Goal: Task Accomplishment & Management: Manage account settings

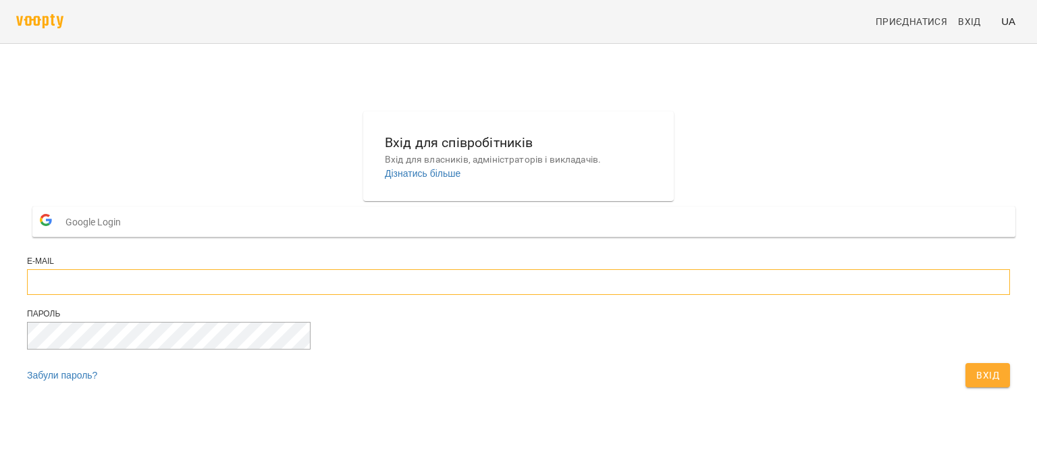
type input "**********"
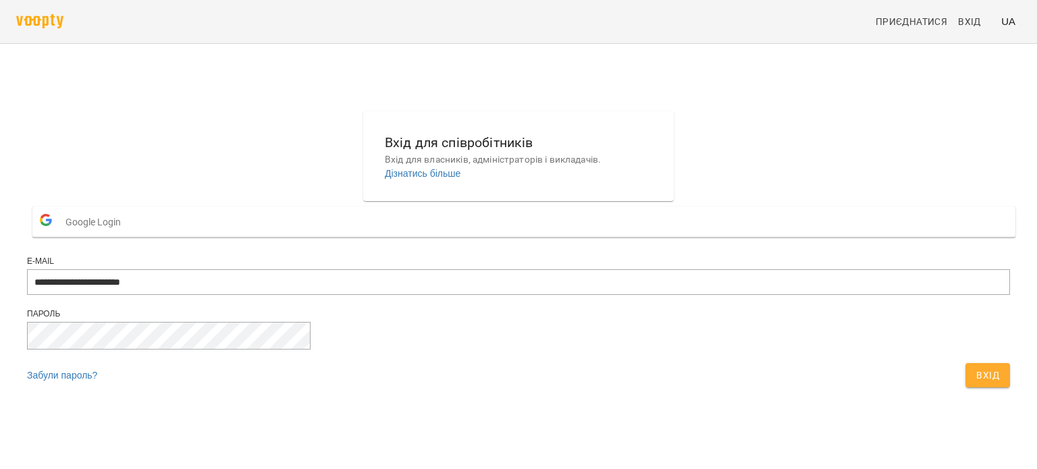
click at [976, 383] on span "Вхід" at bounding box center [987, 375] width 23 height 16
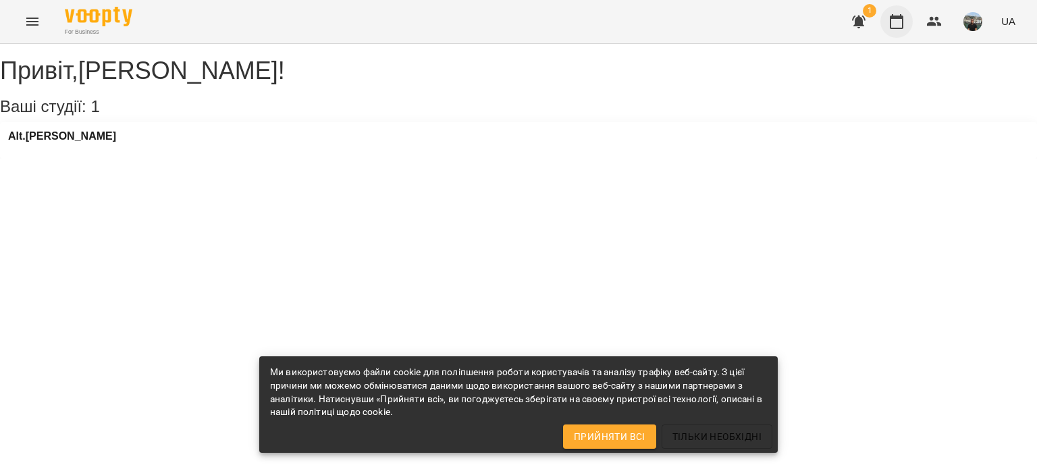
click at [901, 18] on icon "button" at bounding box center [897, 21] width 14 height 15
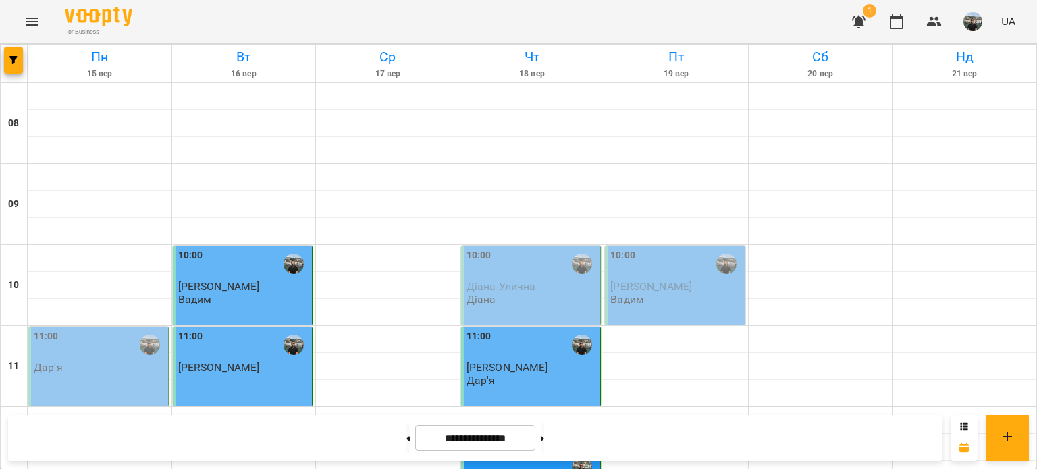
scroll to position [540, 0]
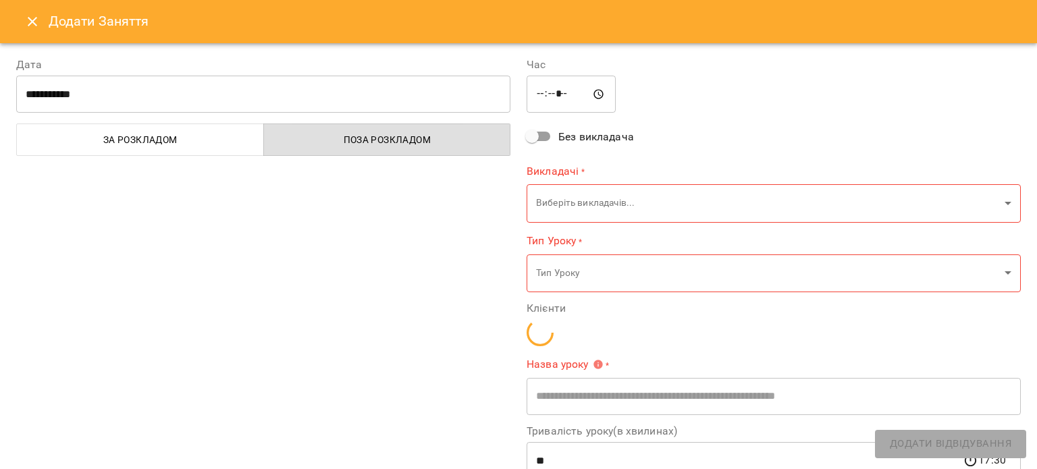
type input "**********"
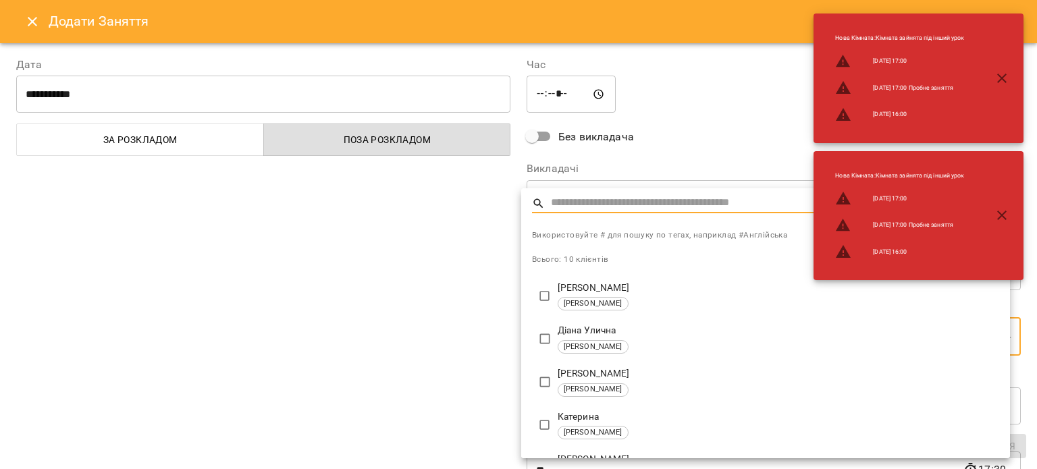
type input "**********"
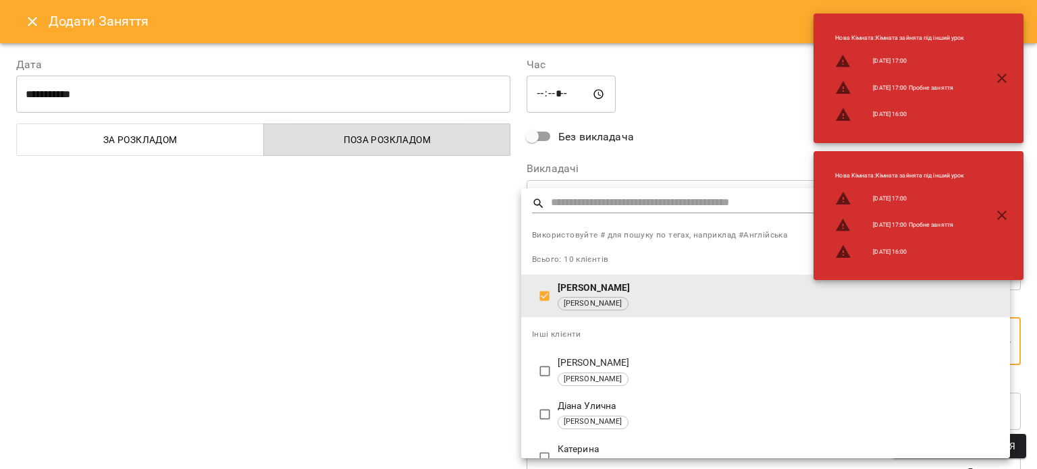
click at [643, 156] on div at bounding box center [518, 234] width 1037 height 469
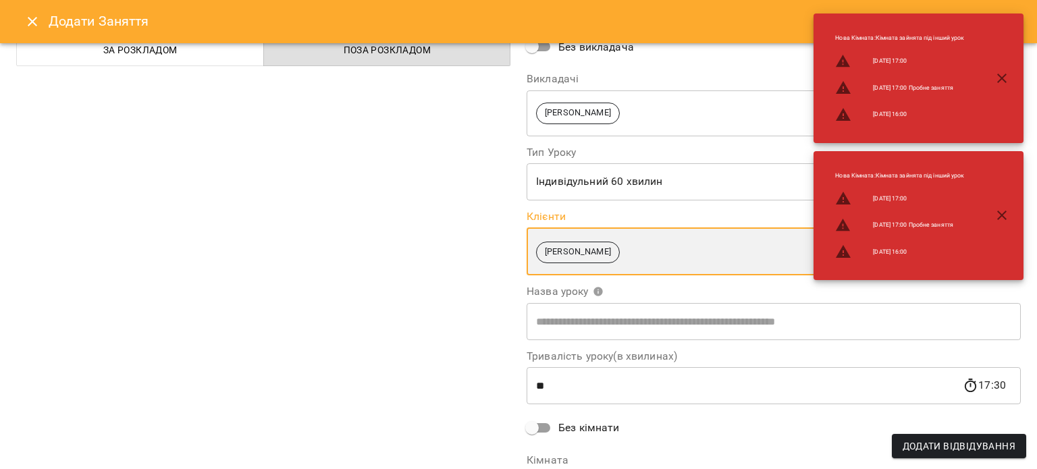
scroll to position [185, 0]
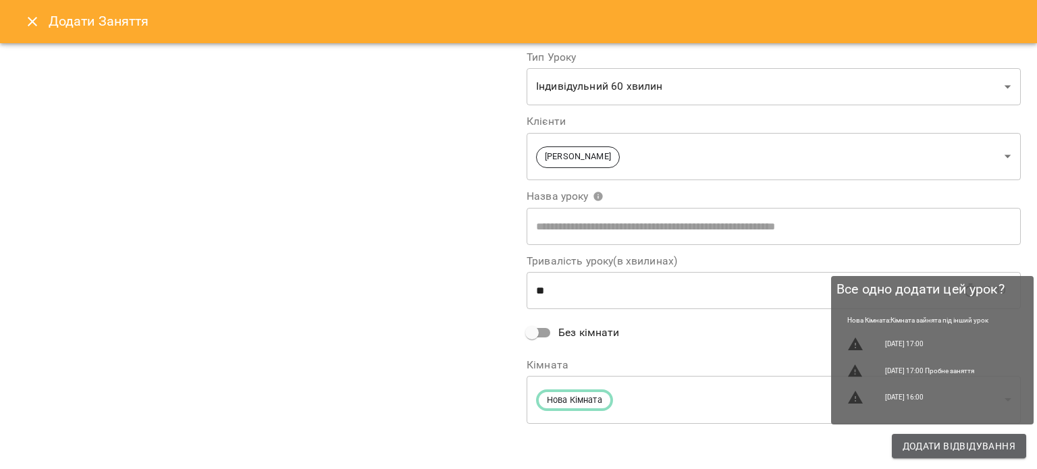
click at [986, 446] on span "Додати Відвідування" at bounding box center [959, 446] width 113 height 16
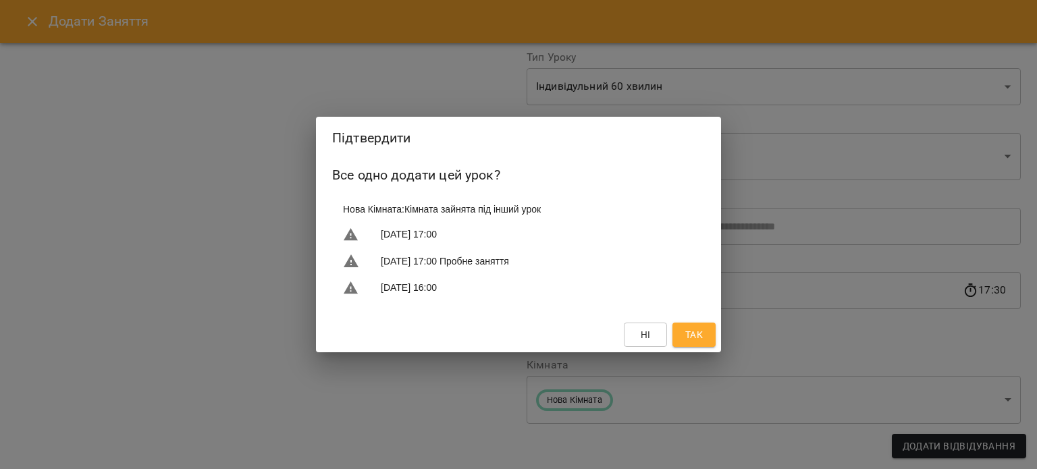
click at [695, 342] on span "Так" at bounding box center [694, 335] width 18 height 16
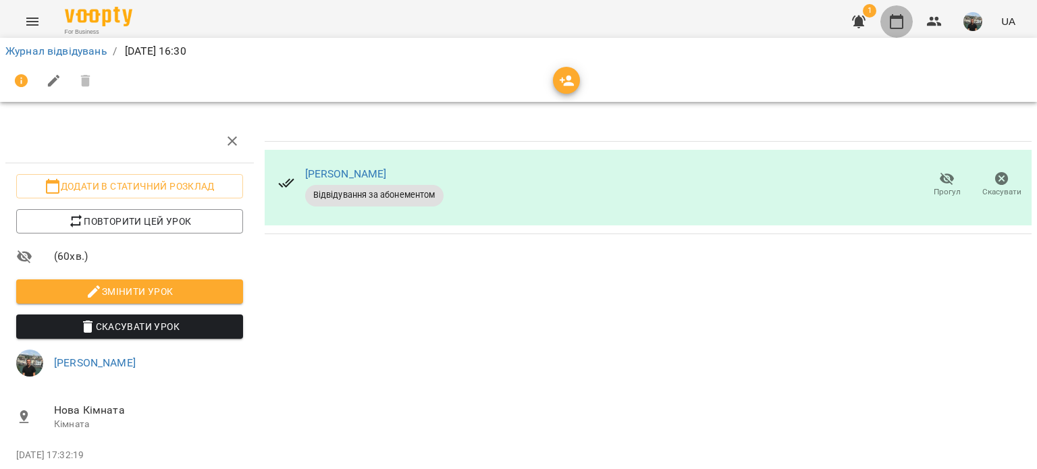
click at [897, 19] on icon "button" at bounding box center [897, 22] width 16 height 16
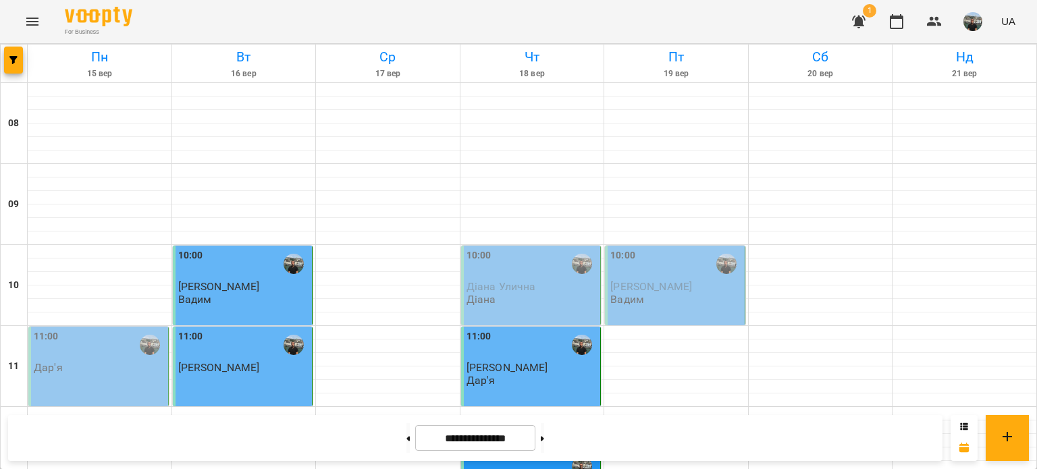
scroll to position [608, 0]
click at [978, 20] on img "button" at bounding box center [972, 21] width 19 height 19
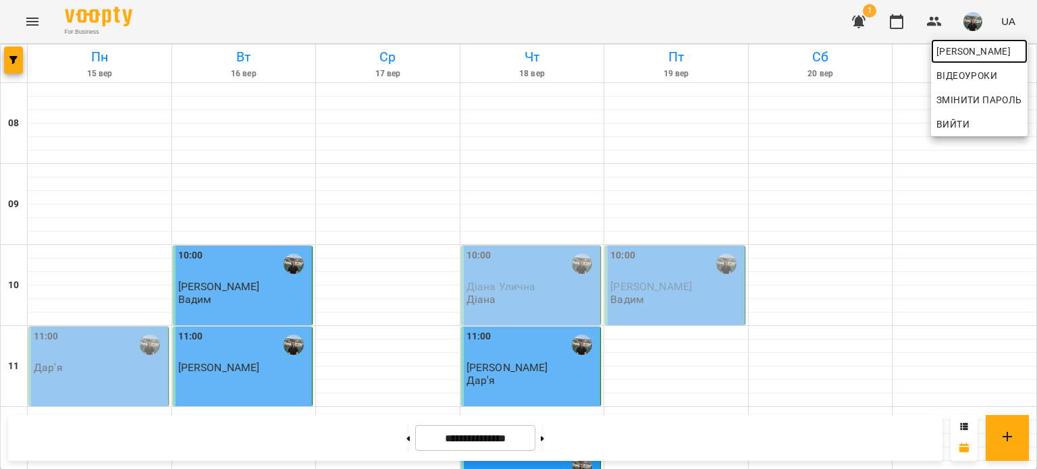
click at [953, 50] on span "Юрій" at bounding box center [979, 51] width 86 height 16
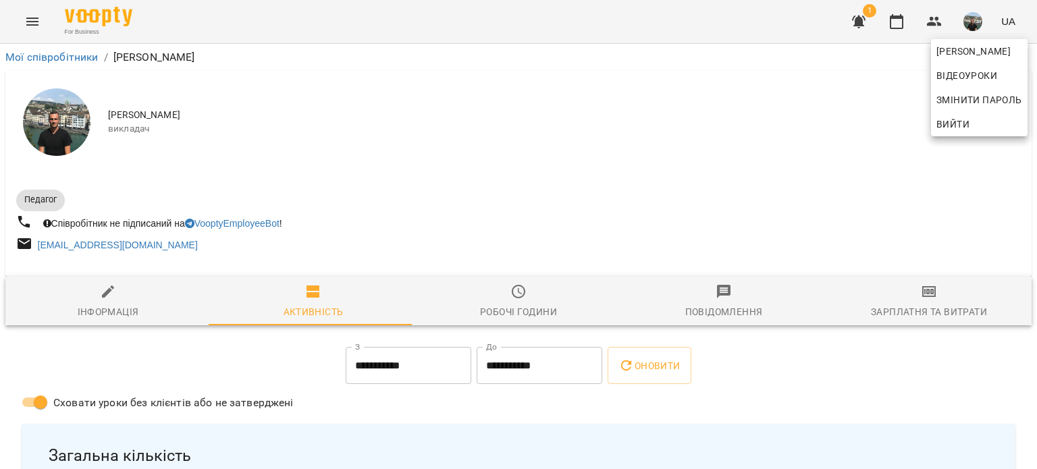
drag, startPoint x: 1032, startPoint y: 65, endPoint x: 1036, endPoint y: 91, distance: 26.0
click at [1036, 91] on div at bounding box center [518, 234] width 1037 height 469
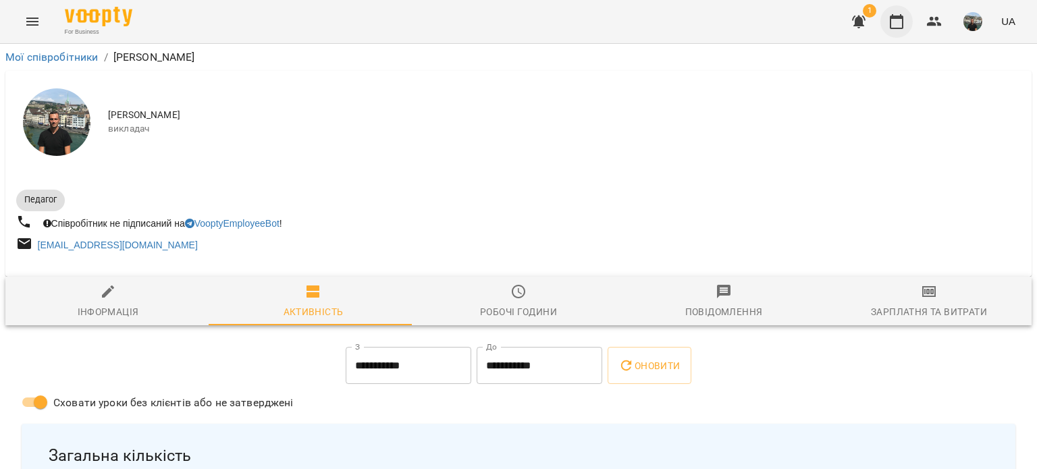
click at [899, 20] on icon "button" at bounding box center [897, 22] width 16 height 16
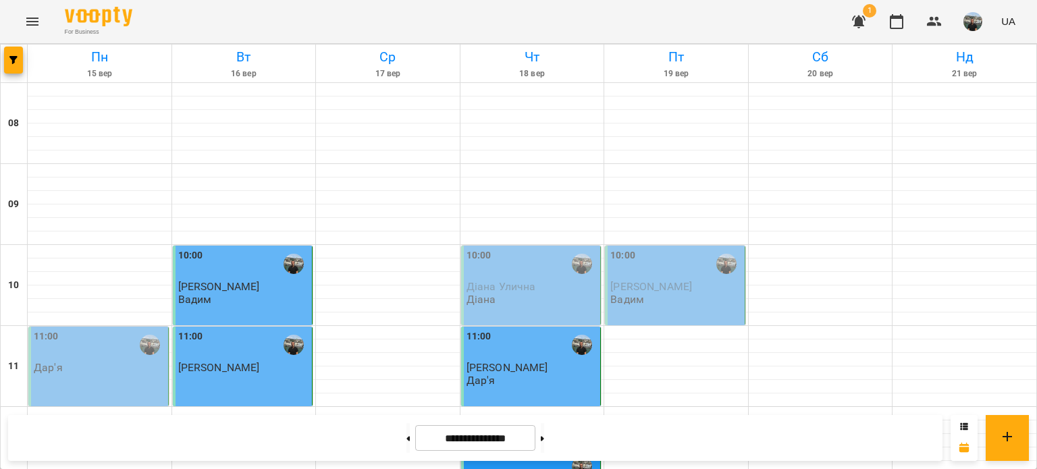
click at [973, 18] on img "button" at bounding box center [972, 21] width 19 height 19
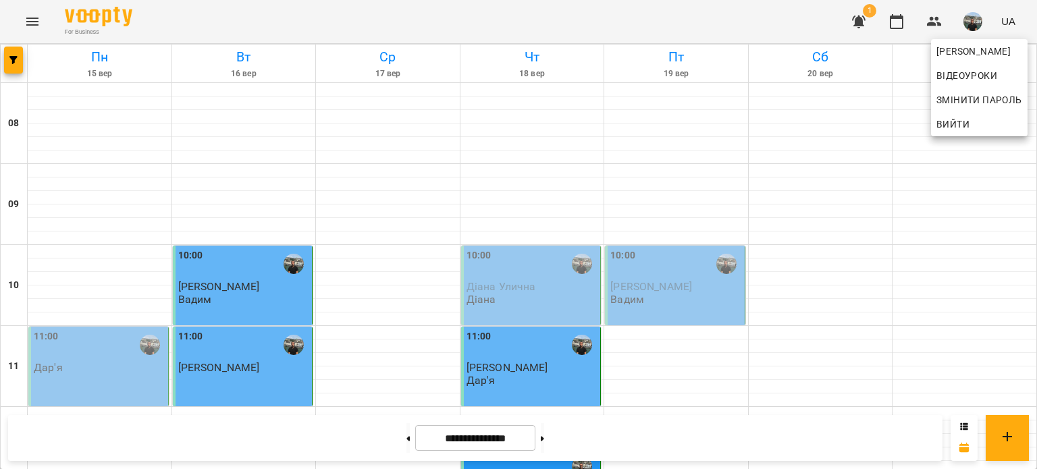
click at [944, 122] on span "Вийти" at bounding box center [952, 124] width 33 height 16
